Goal: Transaction & Acquisition: Purchase product/service

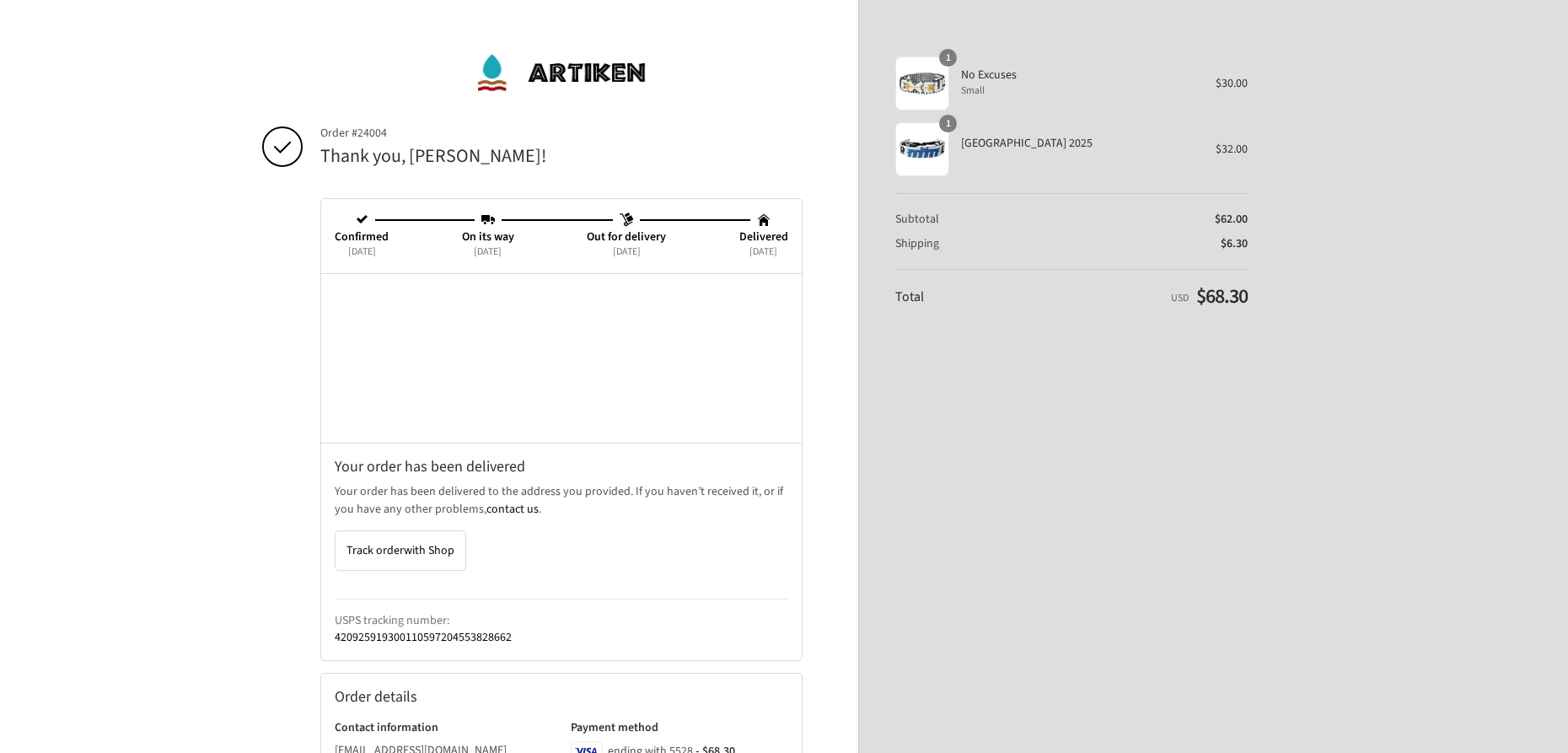
click at [1167, 465] on div "Shopping cart Product image Description Quantity Price 1 No Excuses Small 1 $30…" at bounding box center [1072, 376] width 352 height 658
click at [536, 78] on img at bounding box center [561, 72] width 173 height 50
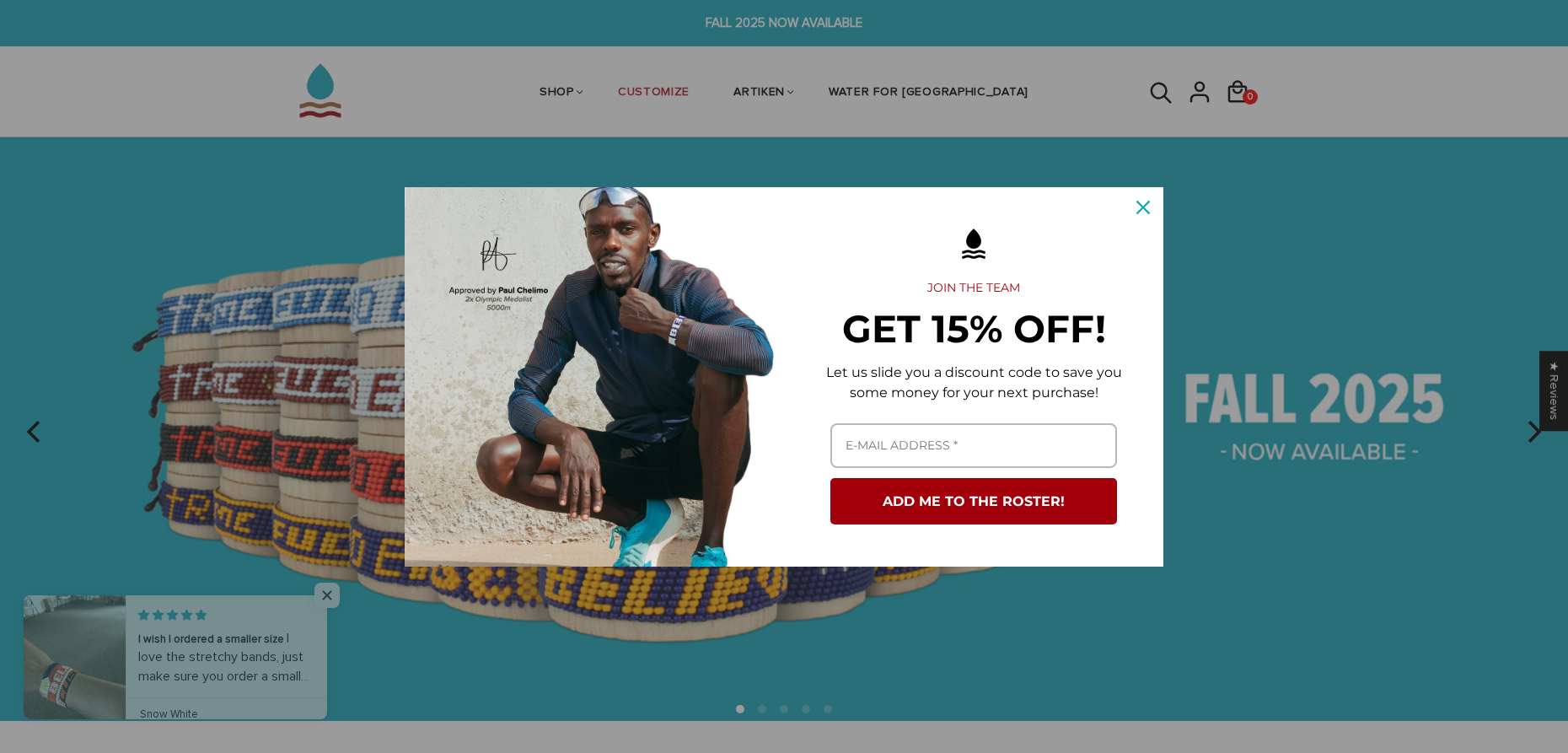
click at [1150, 205] on div "Close" at bounding box center [1143, 207] width 27 height 27
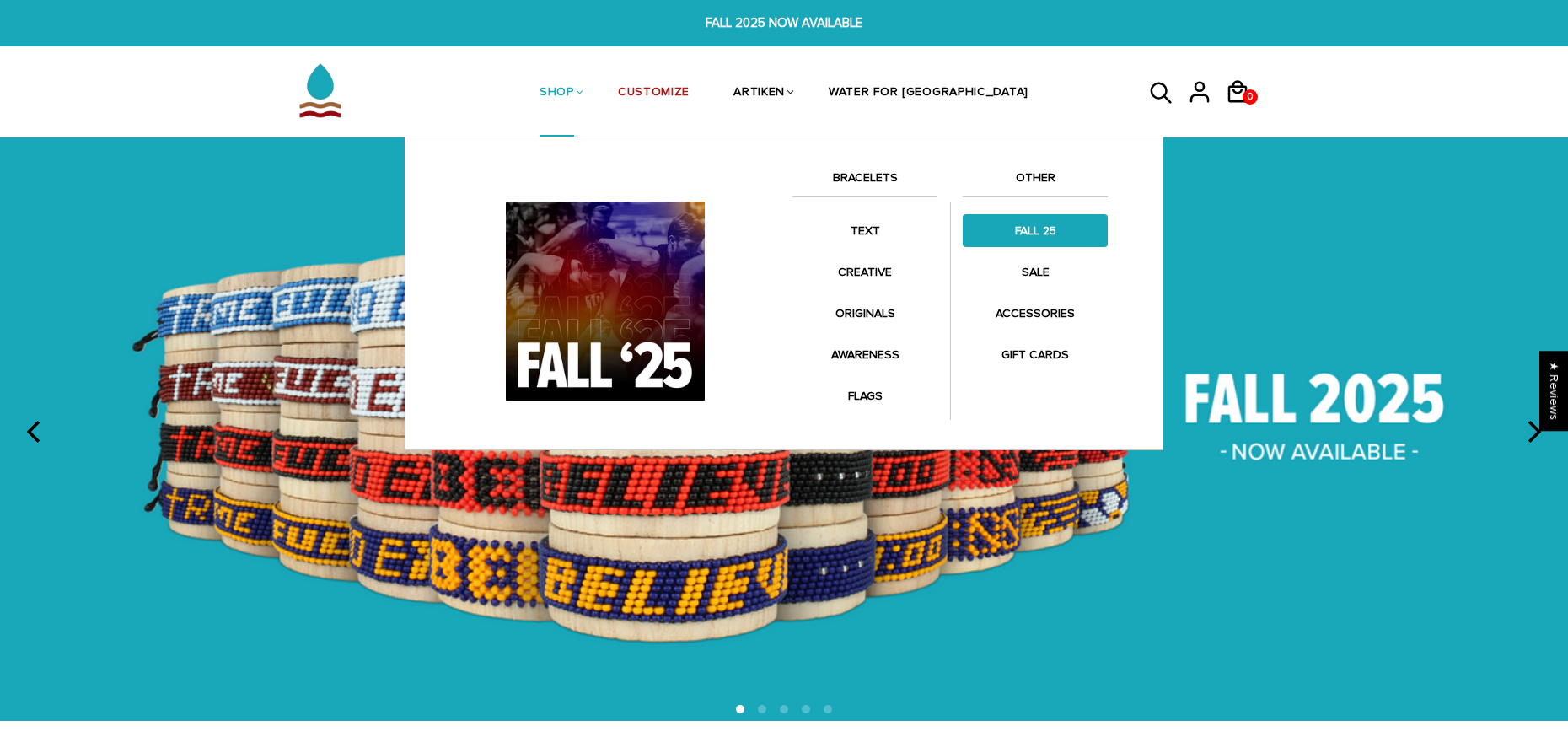
click at [1038, 229] on link "FALL 25" at bounding box center [1035, 230] width 145 height 33
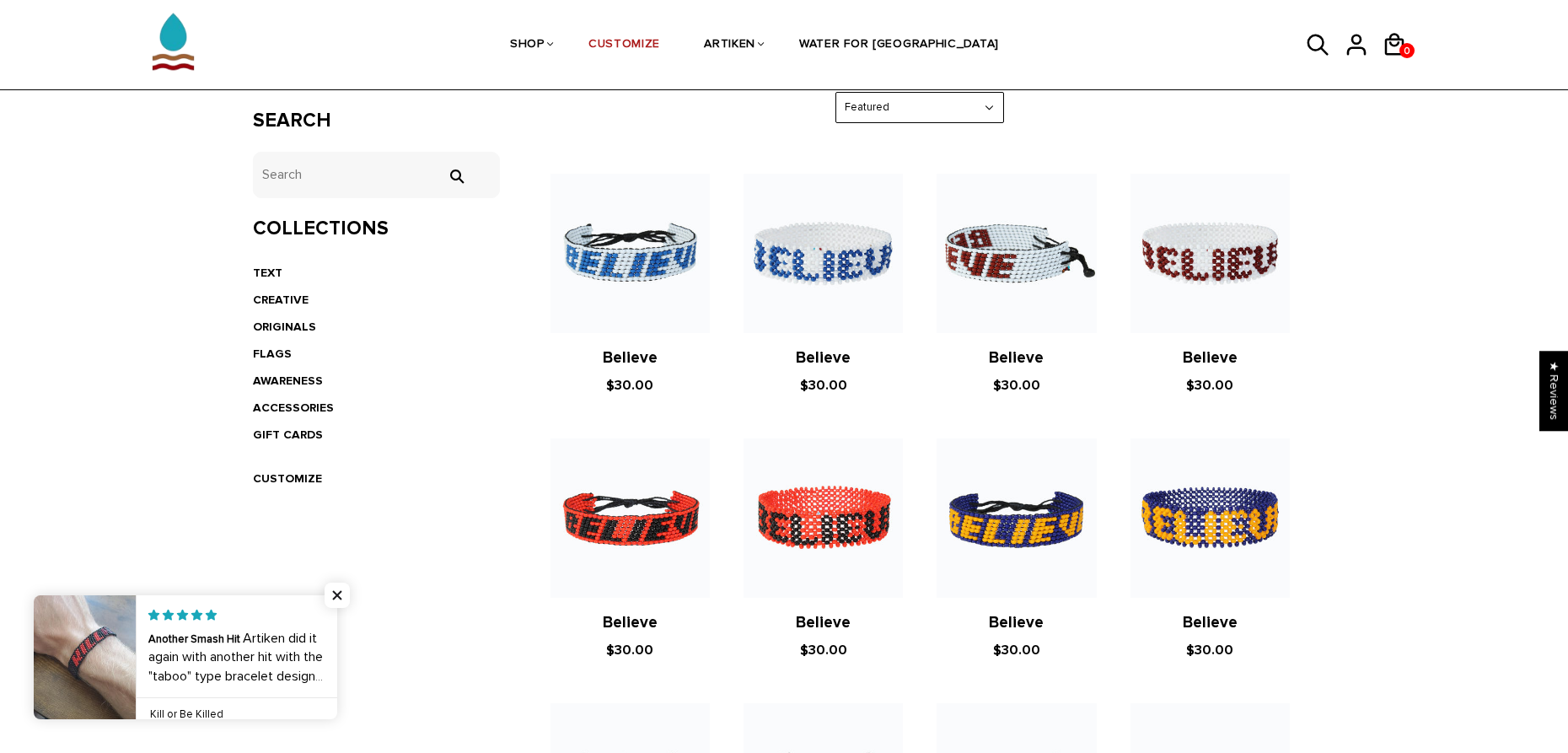
scroll to position [289, 0]
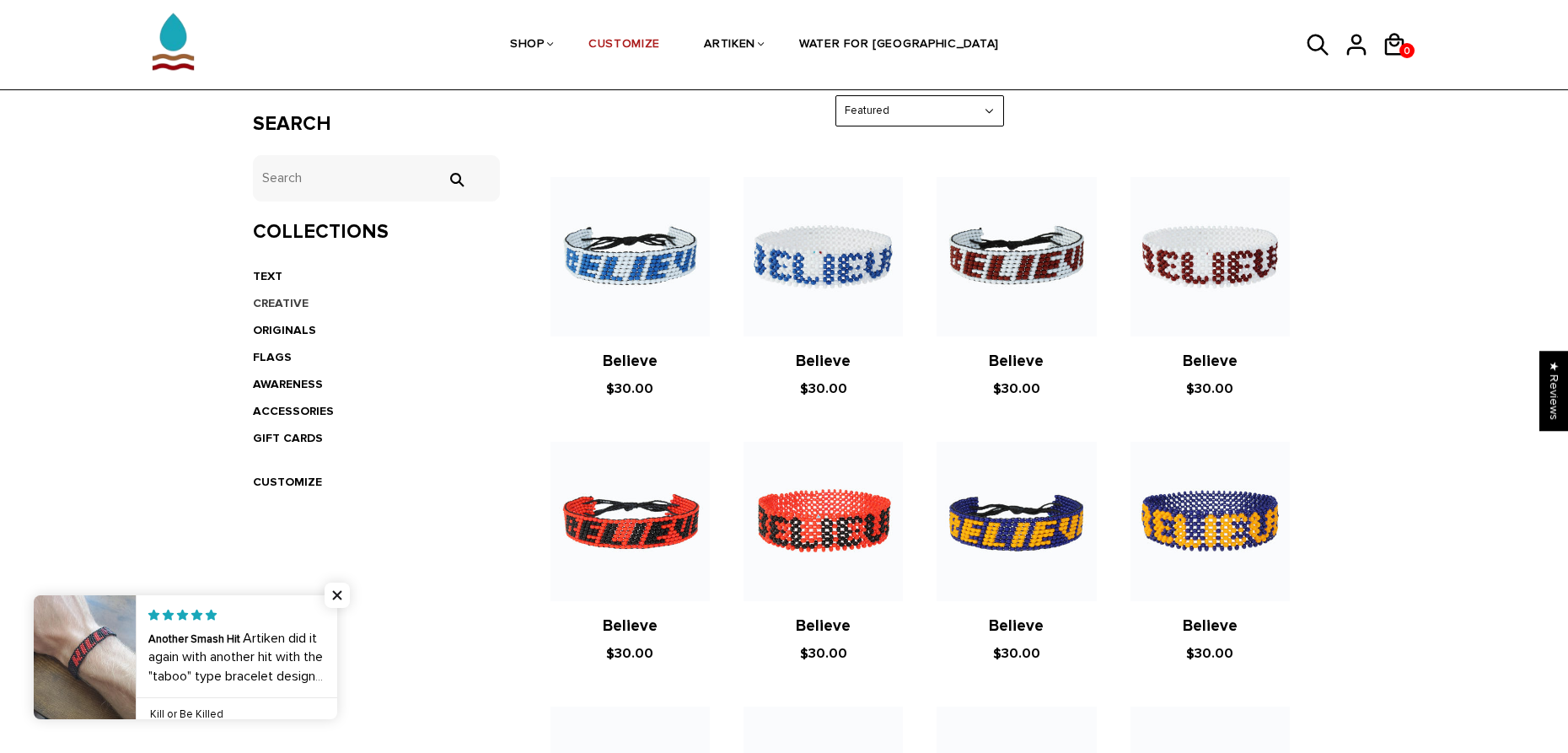
click at [275, 301] on link "CREATIVE" at bounding box center [281, 303] width 56 height 14
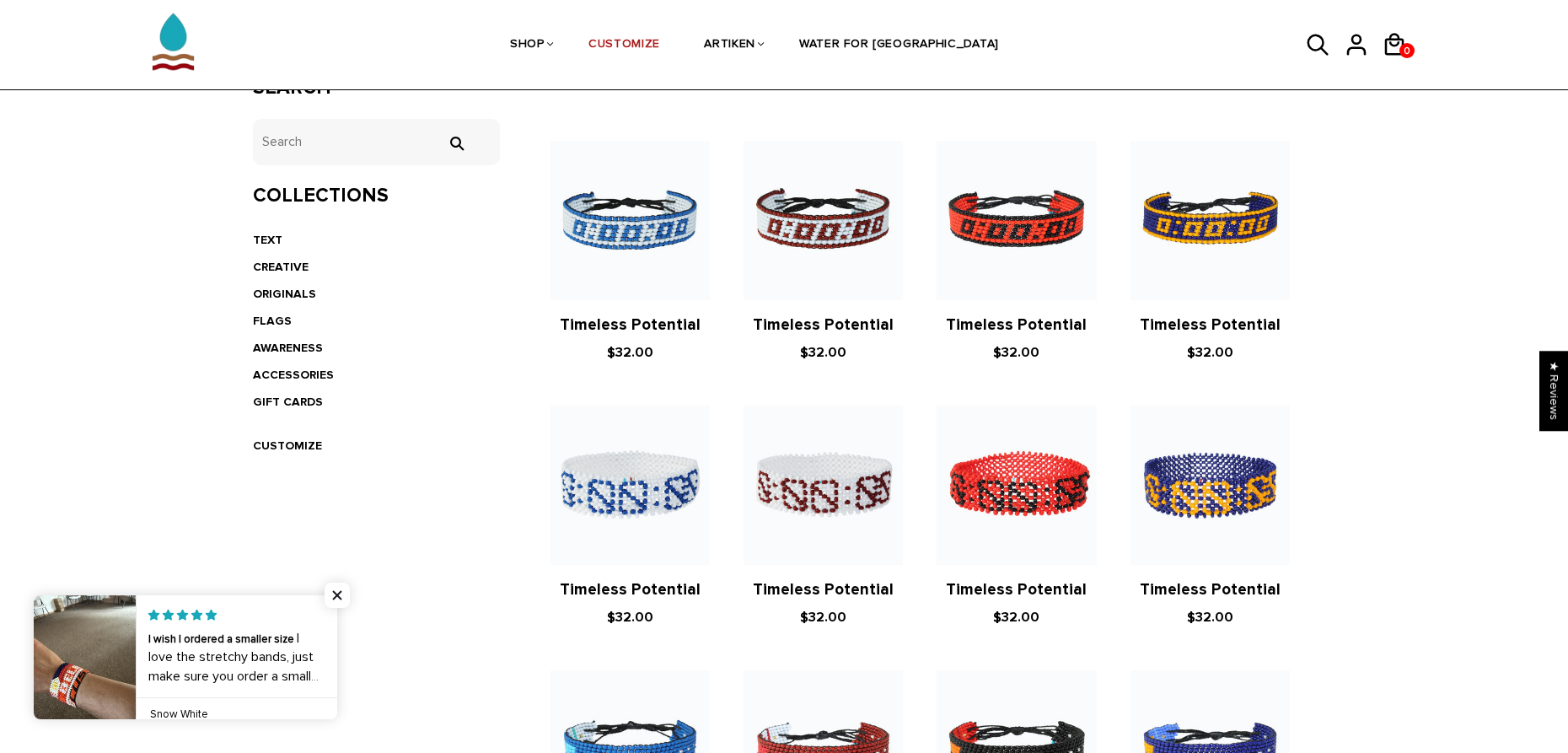
scroll to position [124, 0]
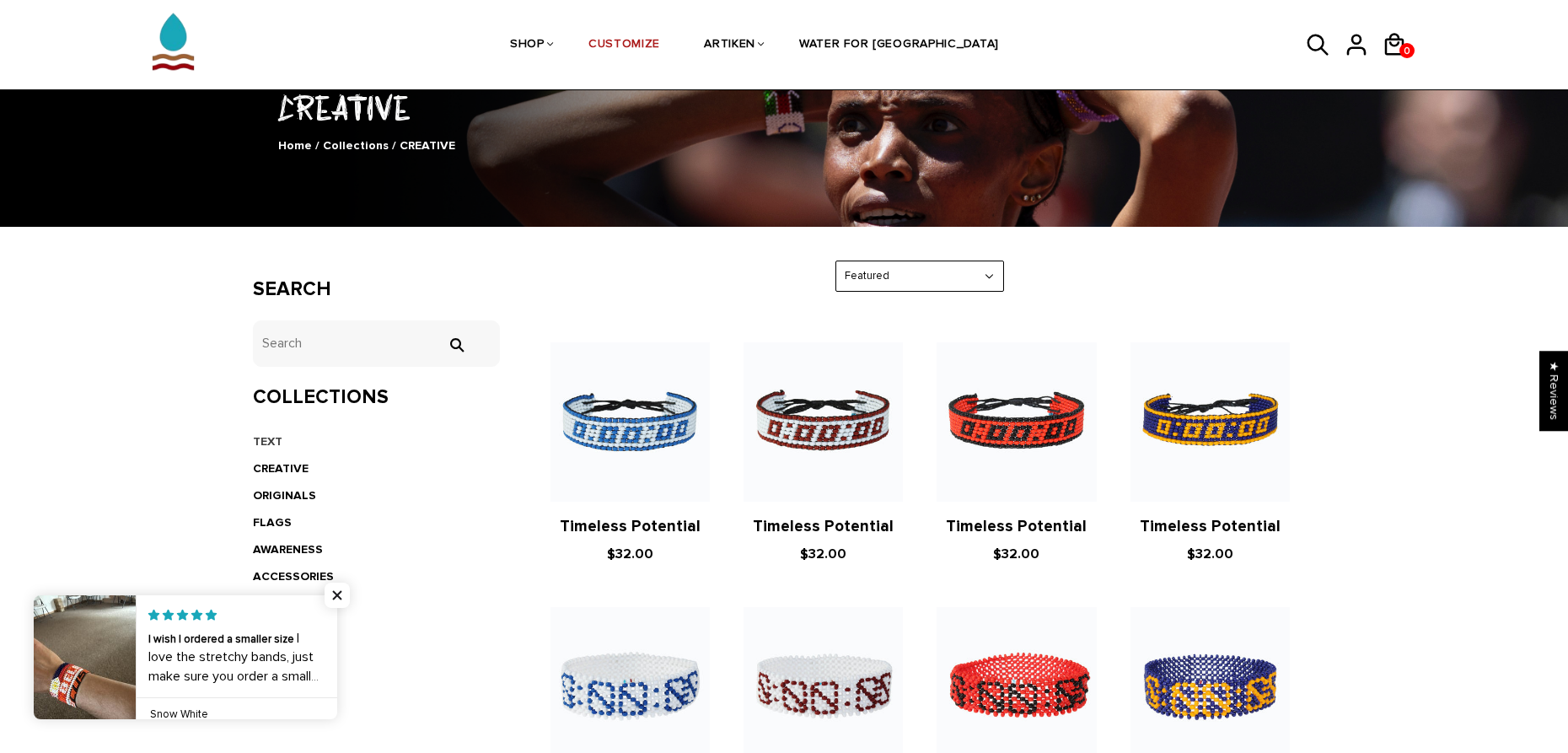
click at [273, 439] on link "TEXT" at bounding box center [267, 442] width 29 height 14
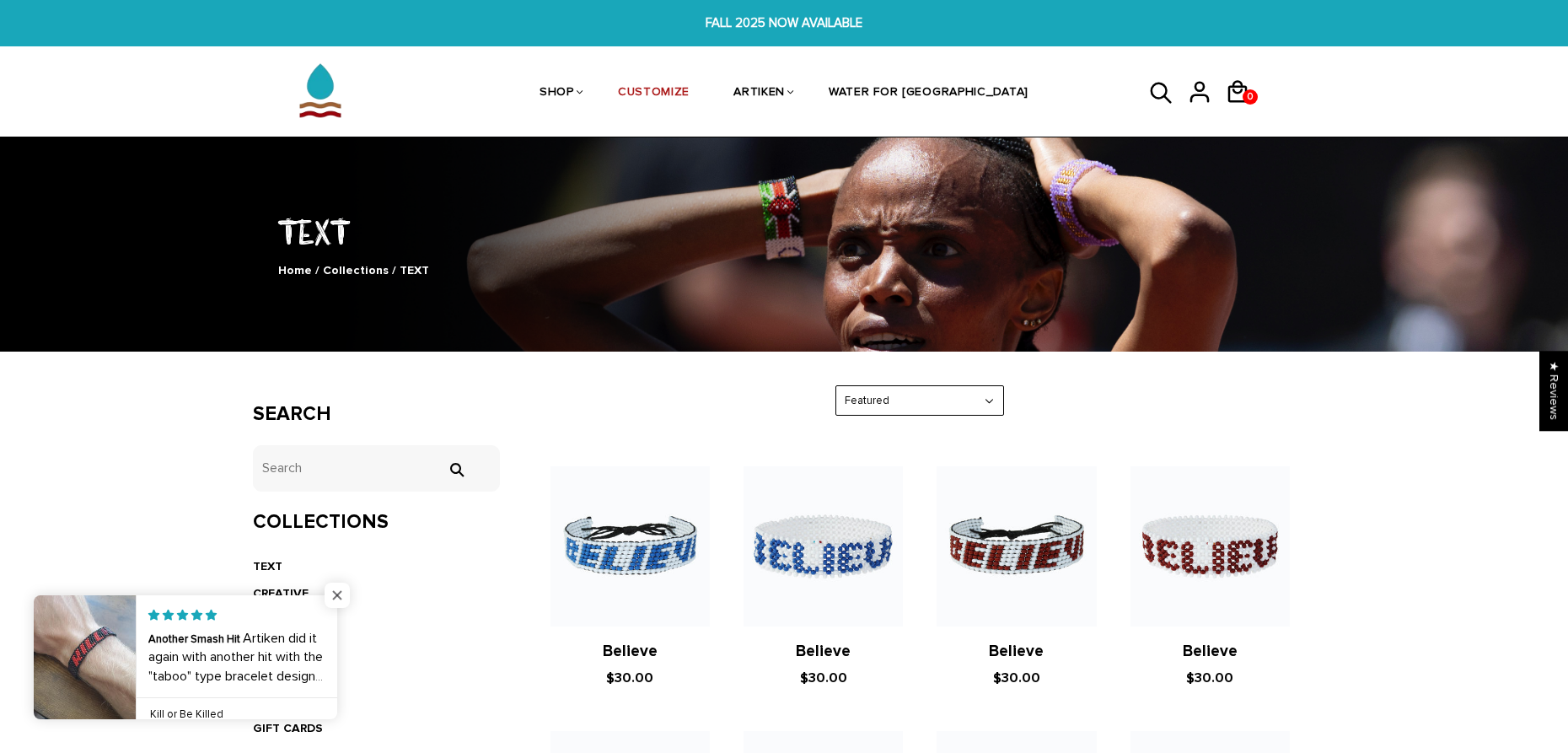
click at [342, 595] on span "Close popup widget" at bounding box center [337, 595] width 26 height 26
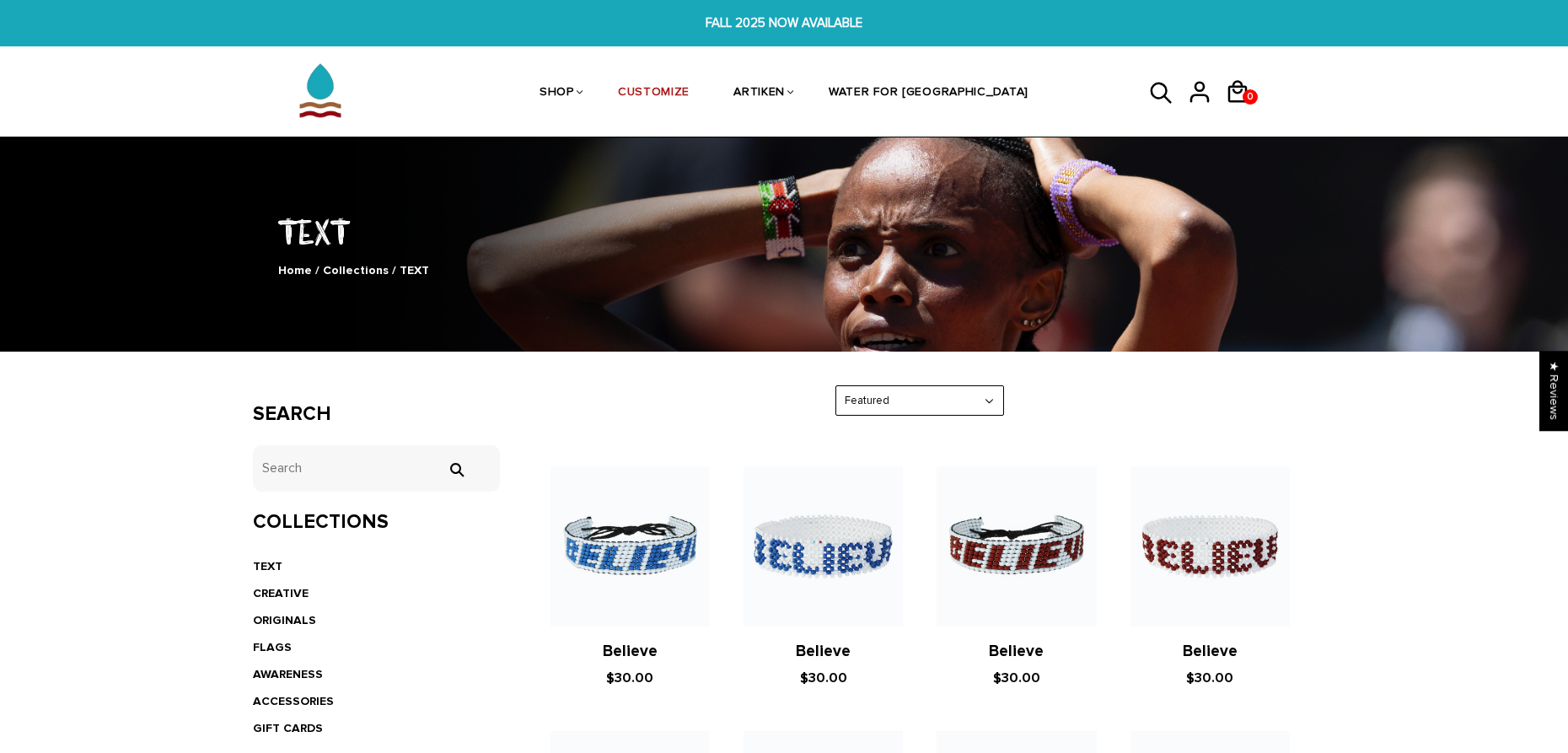
click at [1159, 96] on icon at bounding box center [1162, 94] width 26 height 41
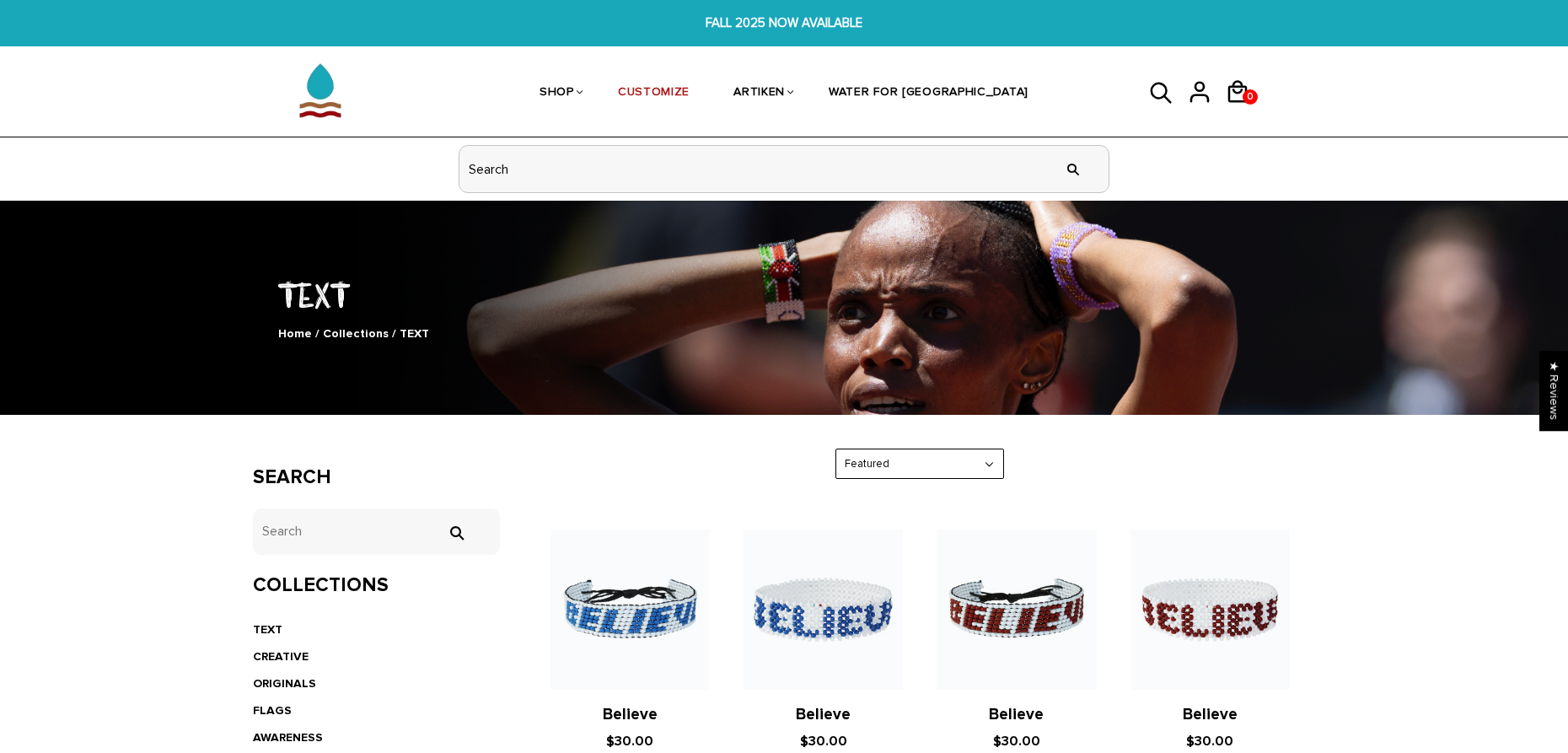
click at [498, 172] on input "header search" at bounding box center [784, 169] width 649 height 46
type input "chicago"
click at [1073, 168] on input "" at bounding box center [1073, 168] width 34 height 63
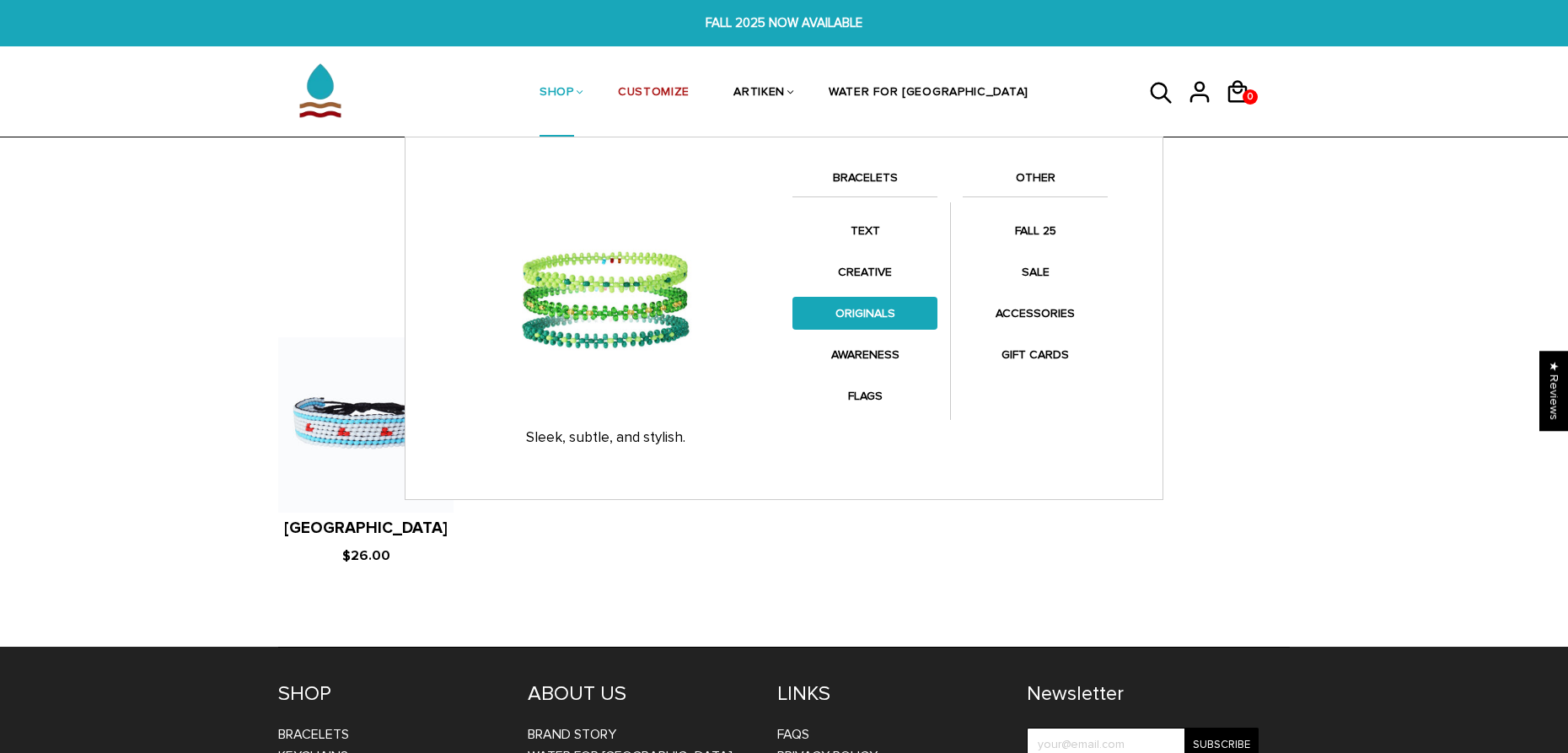
click at [853, 309] on link "ORIGINALS" at bounding box center [865, 312] width 145 height 33
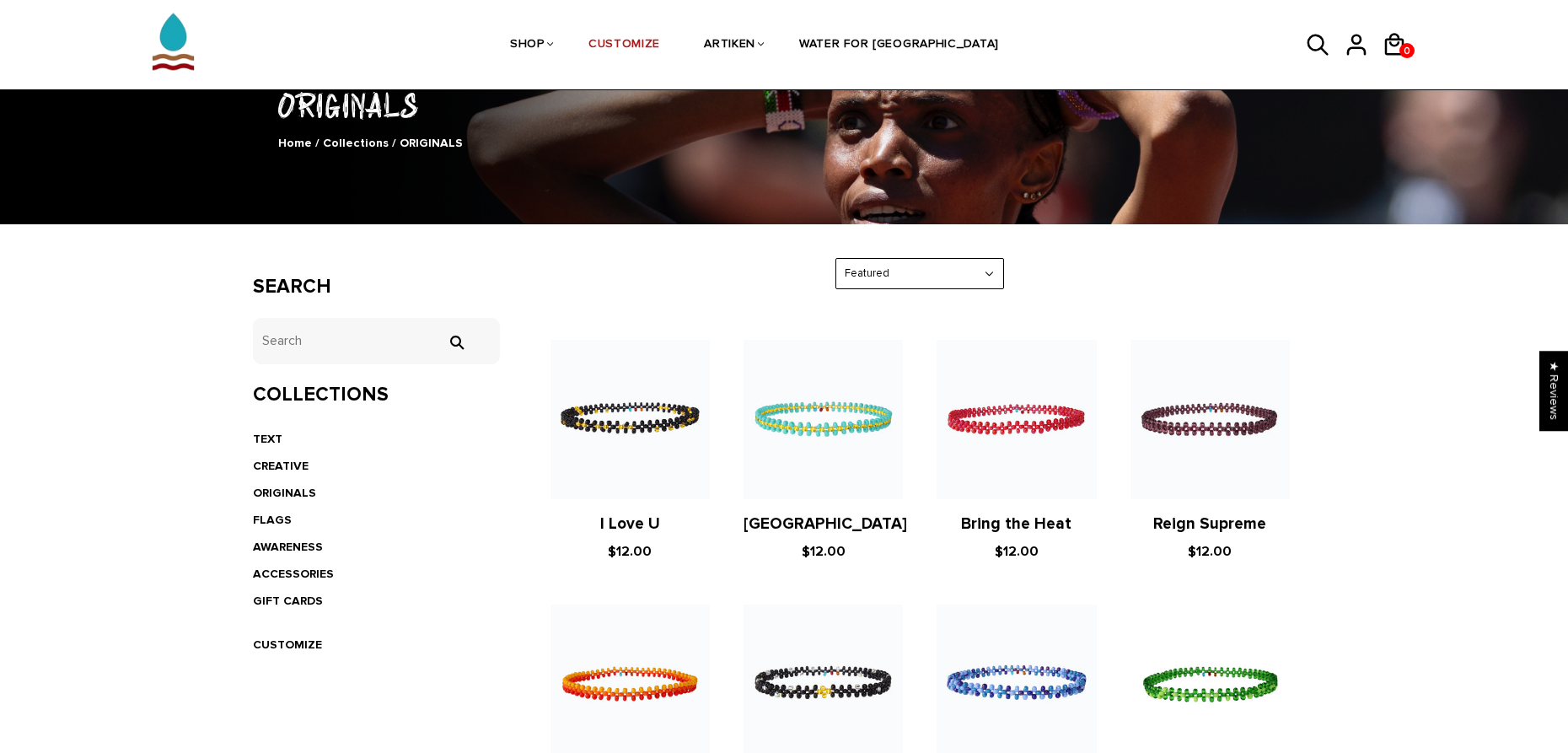
scroll to position [257, 0]
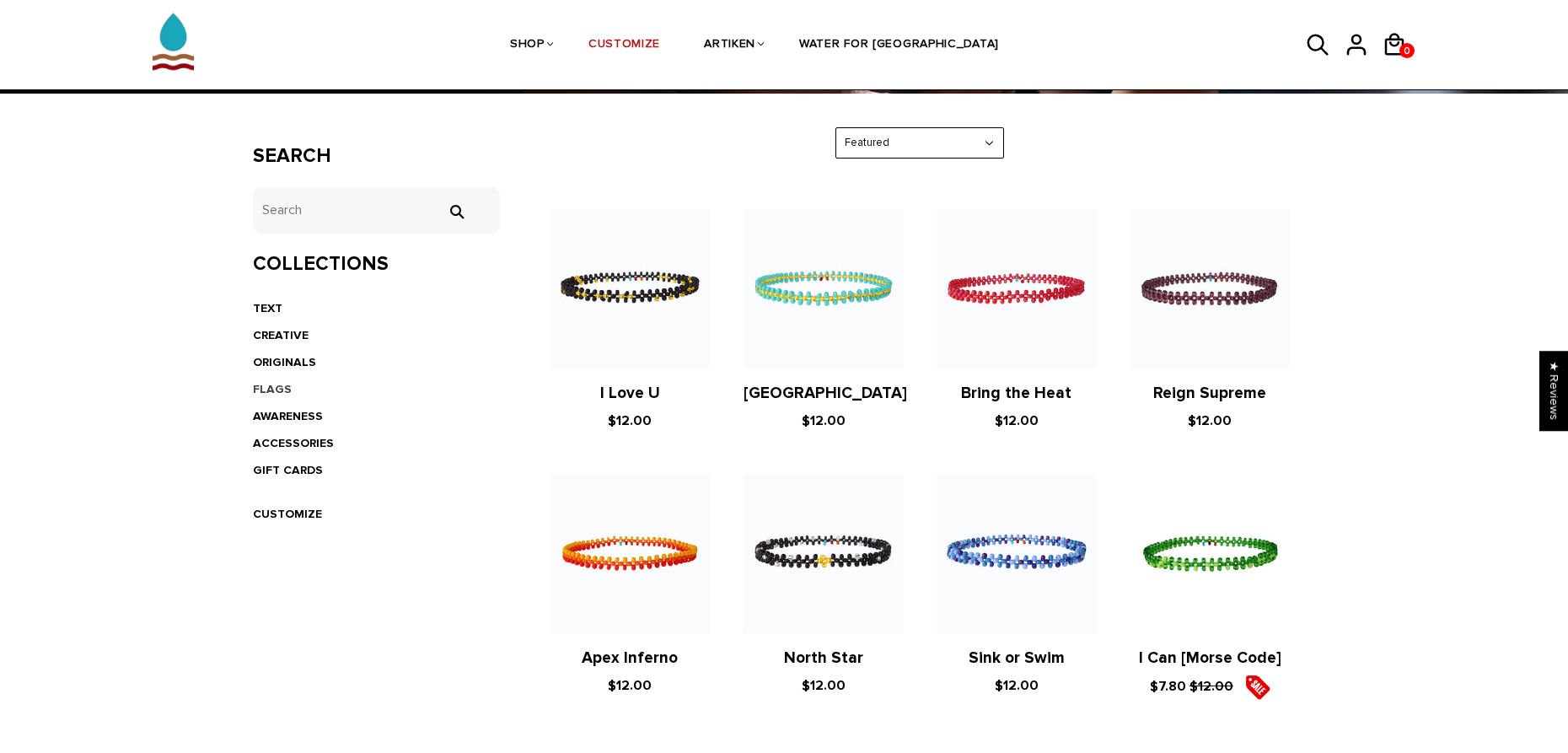
click at [275, 384] on link "FLAGS" at bounding box center [273, 389] width 39 height 14
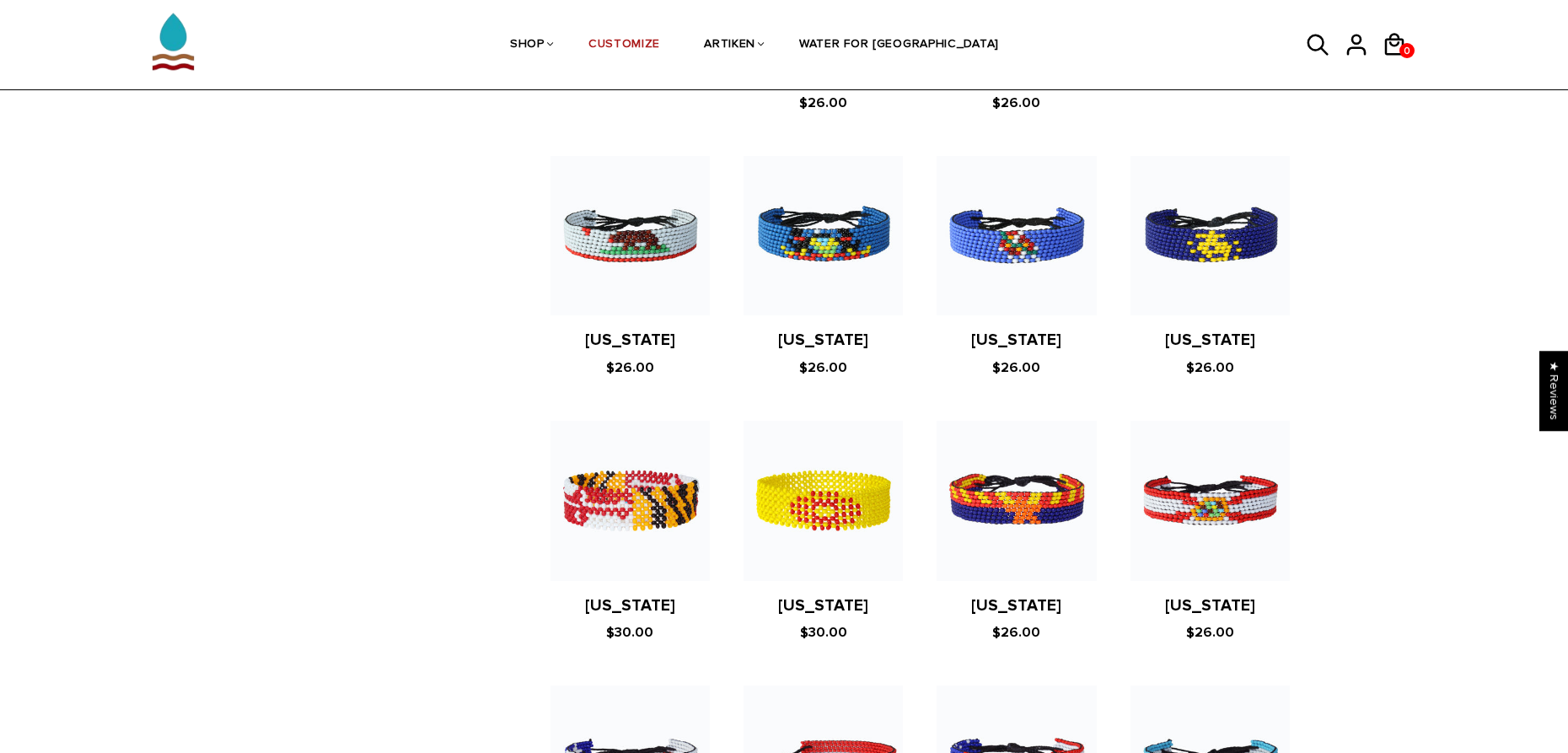
scroll to position [99, 0]
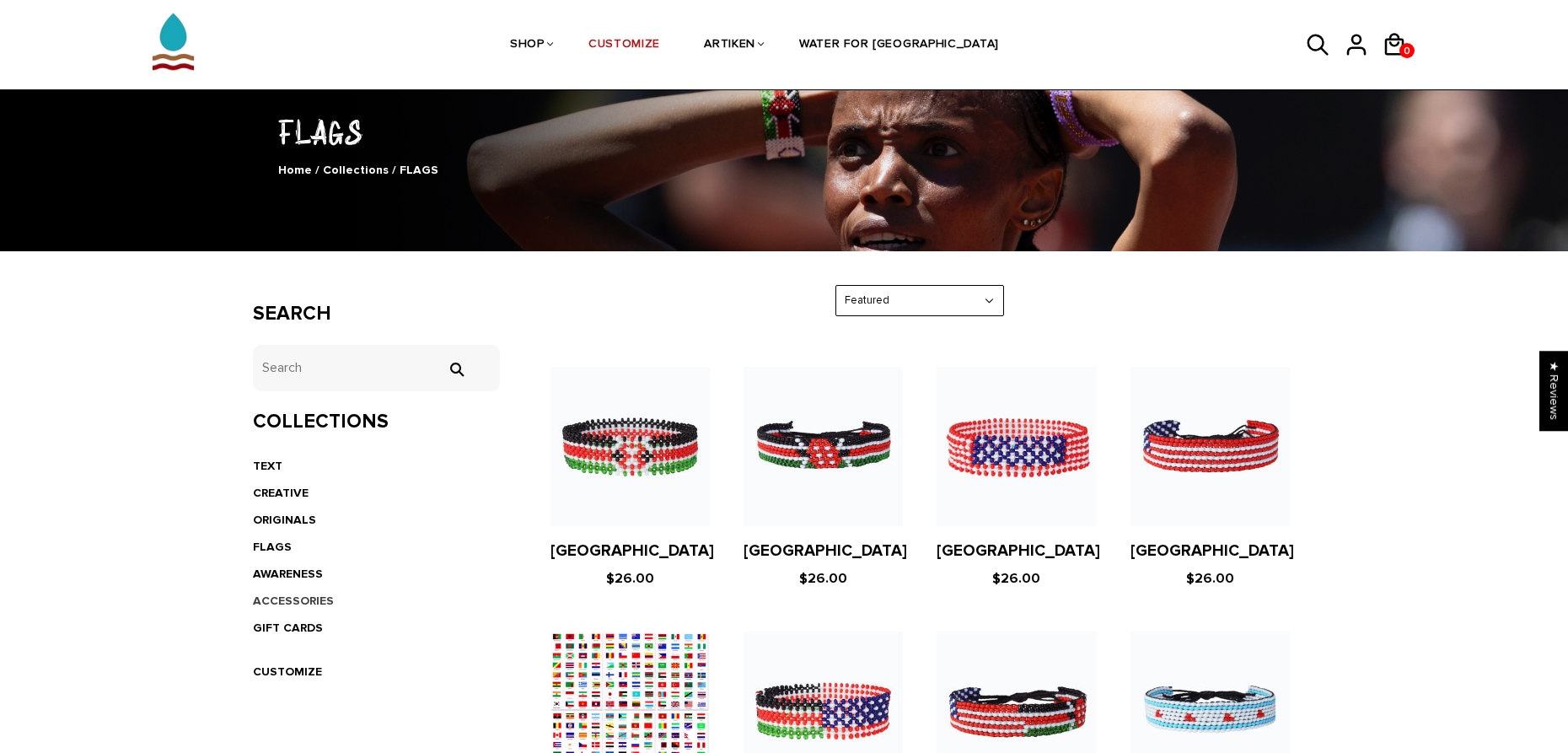
click at [273, 596] on link "ACCESSORIES" at bounding box center [293, 601] width 81 height 14
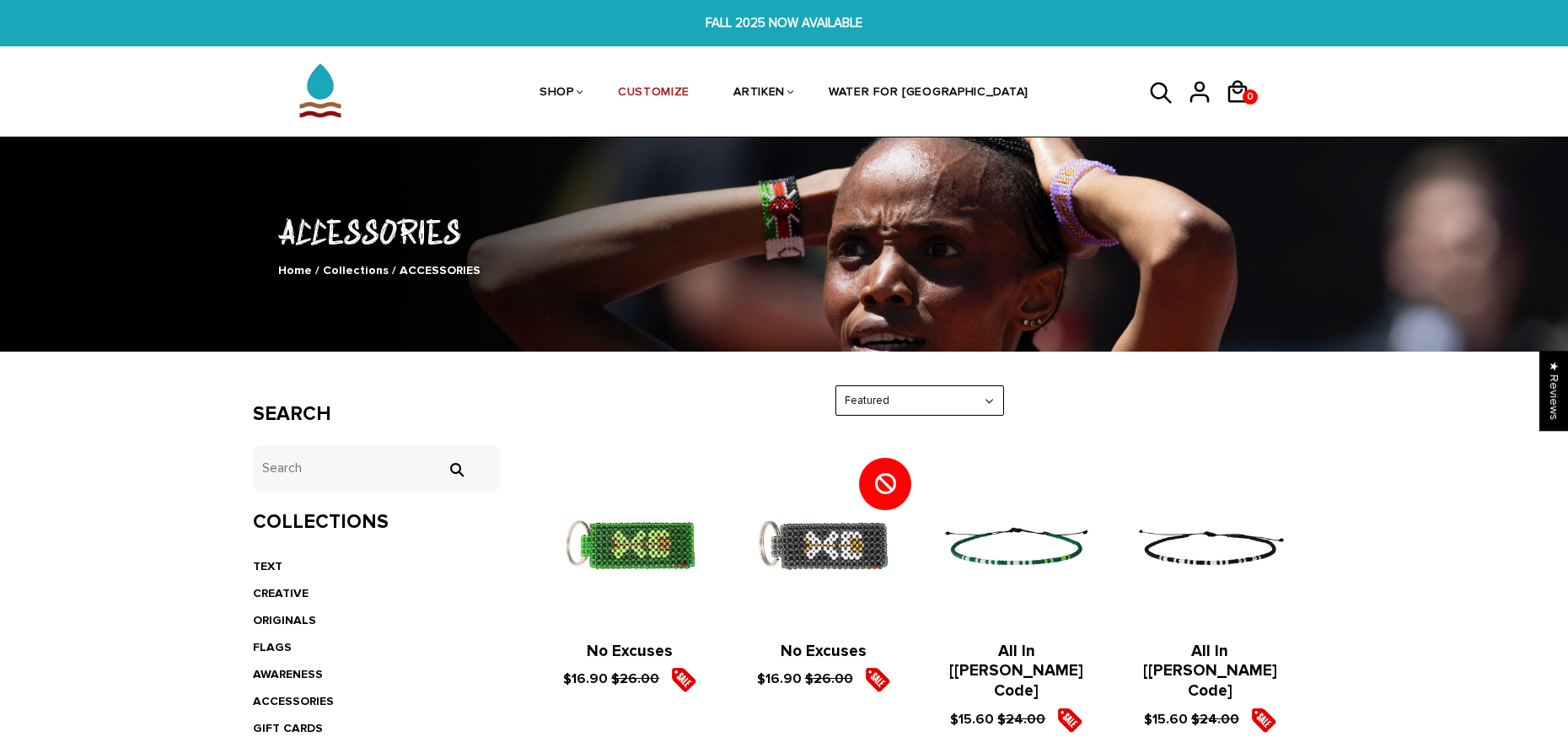
click at [1165, 92] on icon at bounding box center [1161, 92] width 21 height 21
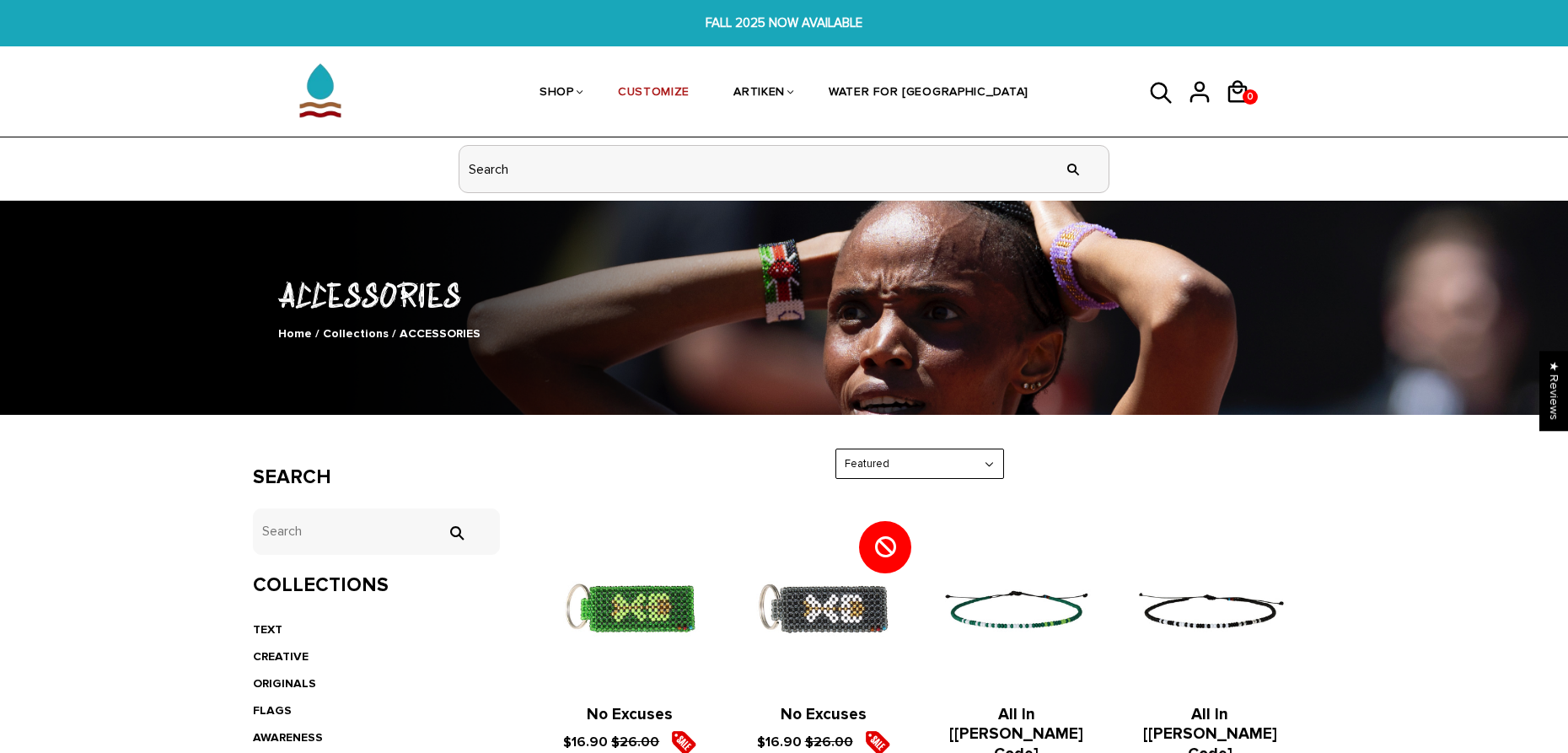
click at [503, 168] on input "header search" at bounding box center [784, 169] width 649 height 46
type input "berlin"
click at [1073, 168] on input "" at bounding box center [1073, 168] width 34 height 63
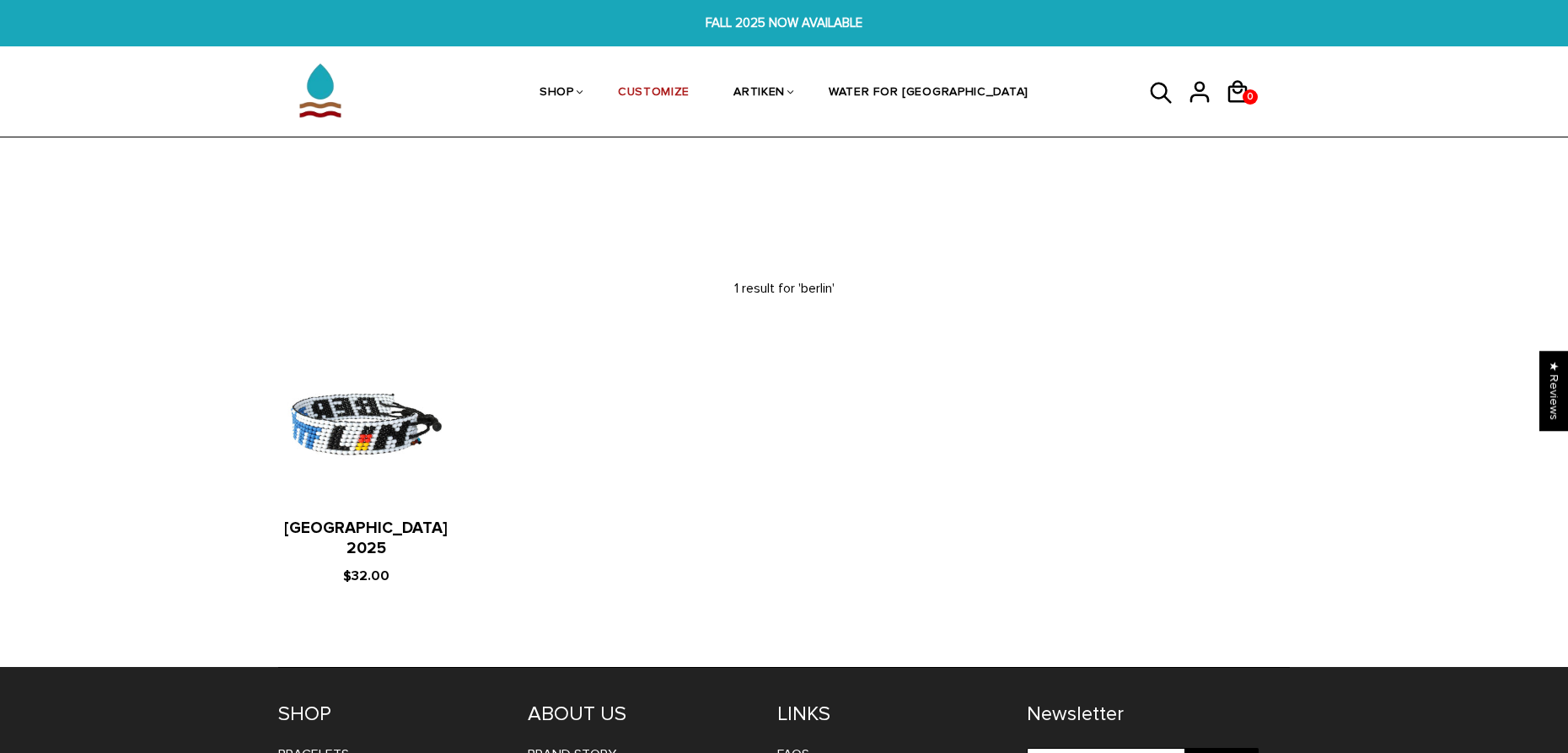
click at [377, 439] on img at bounding box center [365, 425] width 175 height 175
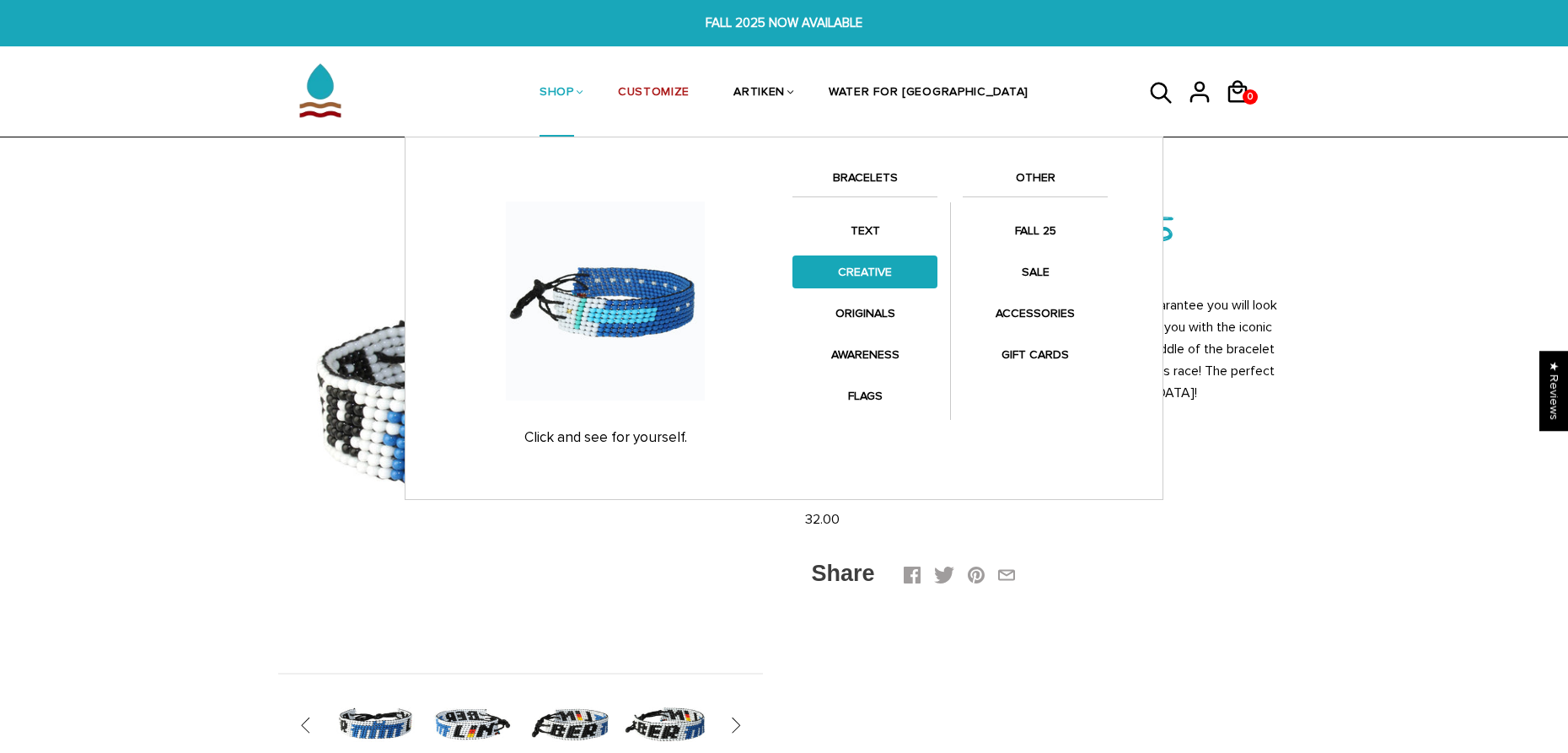
click at [848, 265] on link "CREATIVE" at bounding box center [865, 272] width 145 height 33
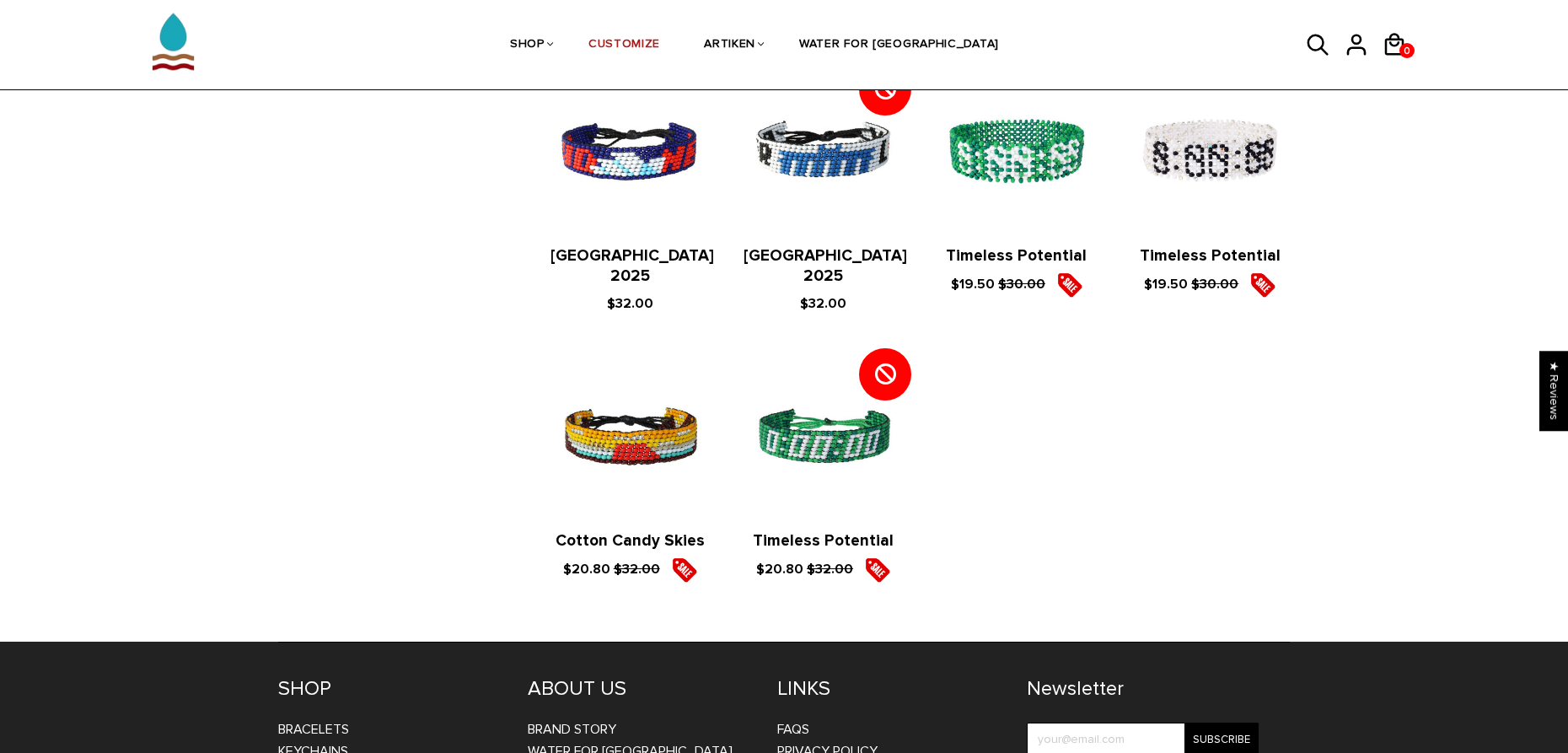
scroll to position [1308, 0]
